Goal: Find specific page/section: Find specific page/section

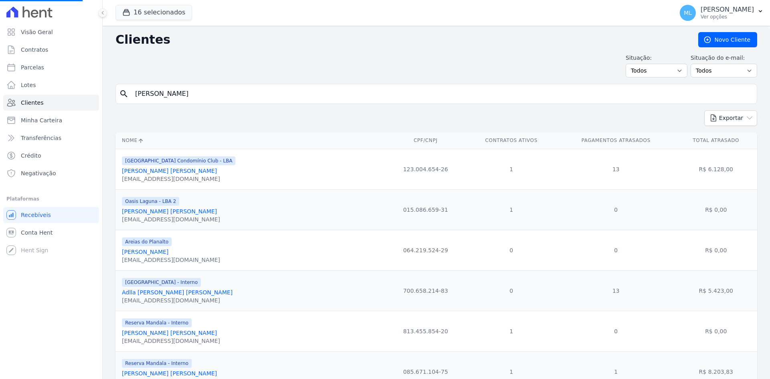
click at [206, 93] on input "[PERSON_NAME]" at bounding box center [441, 94] width 623 height 16
click at [231, 93] on input "search" at bounding box center [441, 94] width 623 height 16
type input "[PERSON_NAME]"
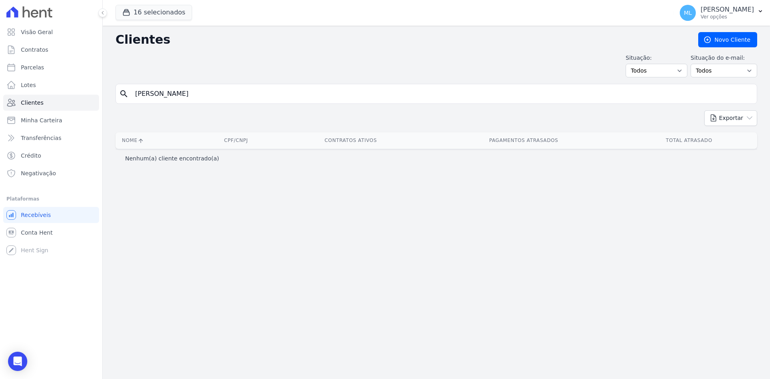
click at [242, 87] on input "[PERSON_NAME]" at bounding box center [441, 94] width 623 height 16
type input "[PERSON_NAME]"
drag, startPoint x: 242, startPoint y: 87, endPoint x: 51, endPoint y: 84, distance: 190.6
click at [51, 84] on div "Visão Geral Contratos [GEOGRAPHIC_DATA] Lotes Clientes Minha Carteira Transferê…" at bounding box center [385, 189] width 770 height 379
type input "vitor"
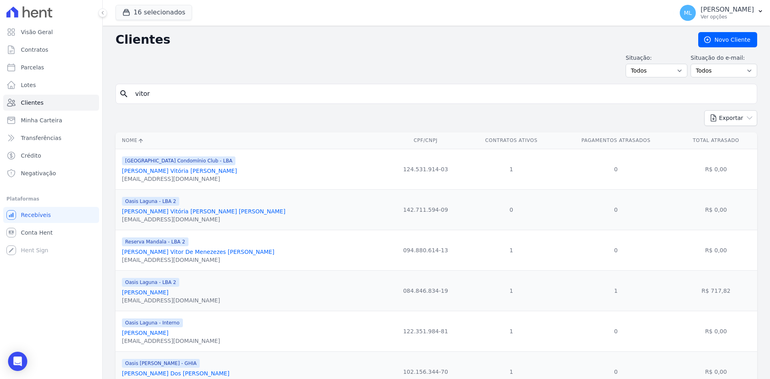
drag, startPoint x: 159, startPoint y: 93, endPoint x: 123, endPoint y: 92, distance: 36.5
click at [123, 92] on div "search vitor" at bounding box center [437, 94] width 642 height 20
type input "victor"
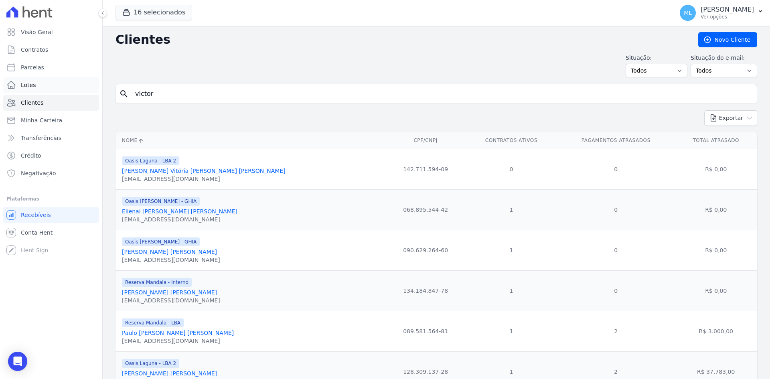
drag, startPoint x: 238, startPoint y: 94, endPoint x: 58, endPoint y: 87, distance: 180.6
click at [60, 87] on div "Visão Geral Contratos [GEOGRAPHIC_DATA] Lotes Clientes Minha Carteira Transferê…" at bounding box center [385, 189] width 770 height 379
